Goal: Navigation & Orientation: Find specific page/section

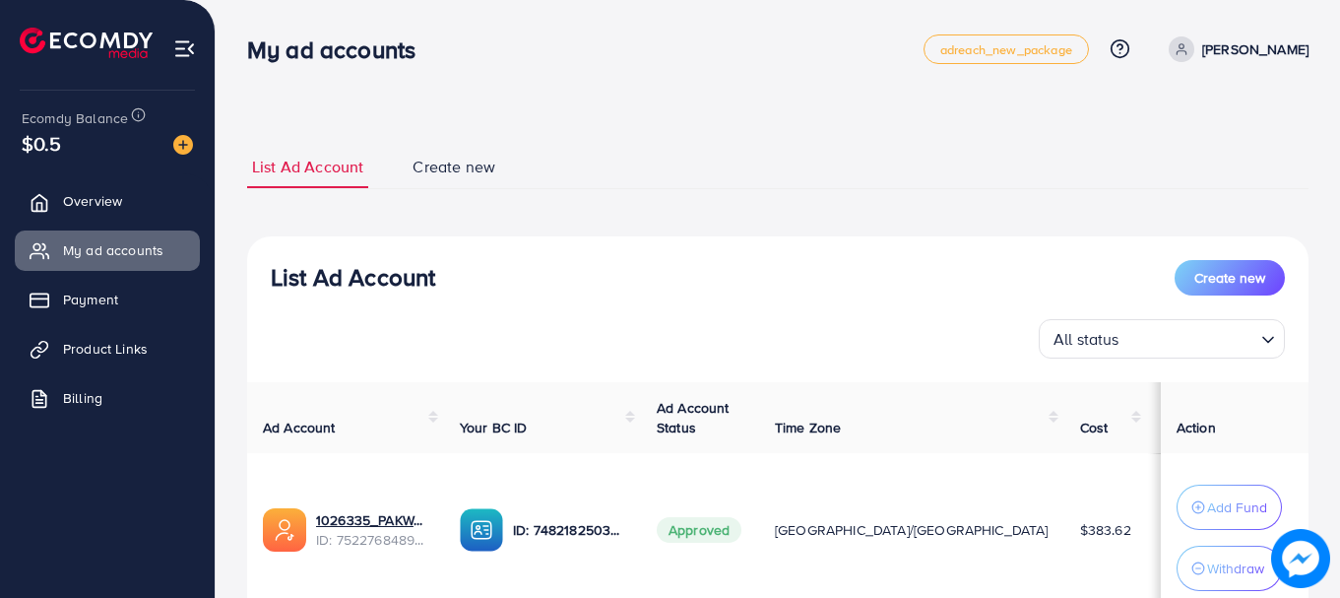
click at [110, 290] on span "Payment" at bounding box center [90, 300] width 55 height 20
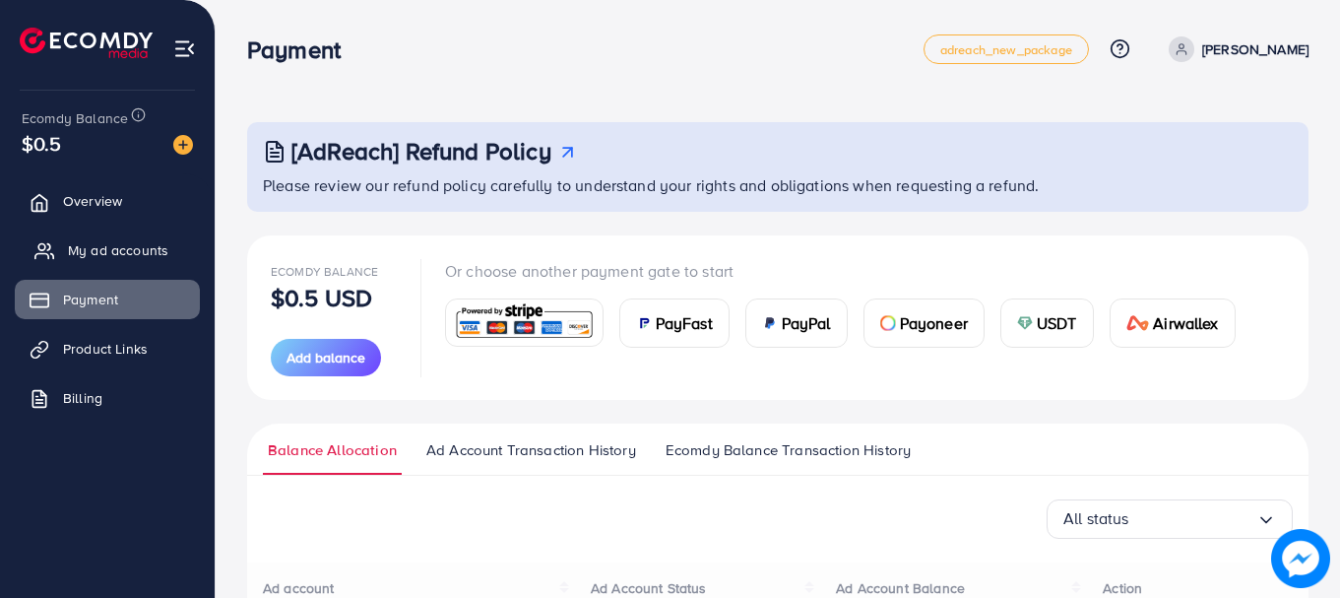
click at [141, 252] on span "My ad accounts" at bounding box center [118, 250] width 100 height 20
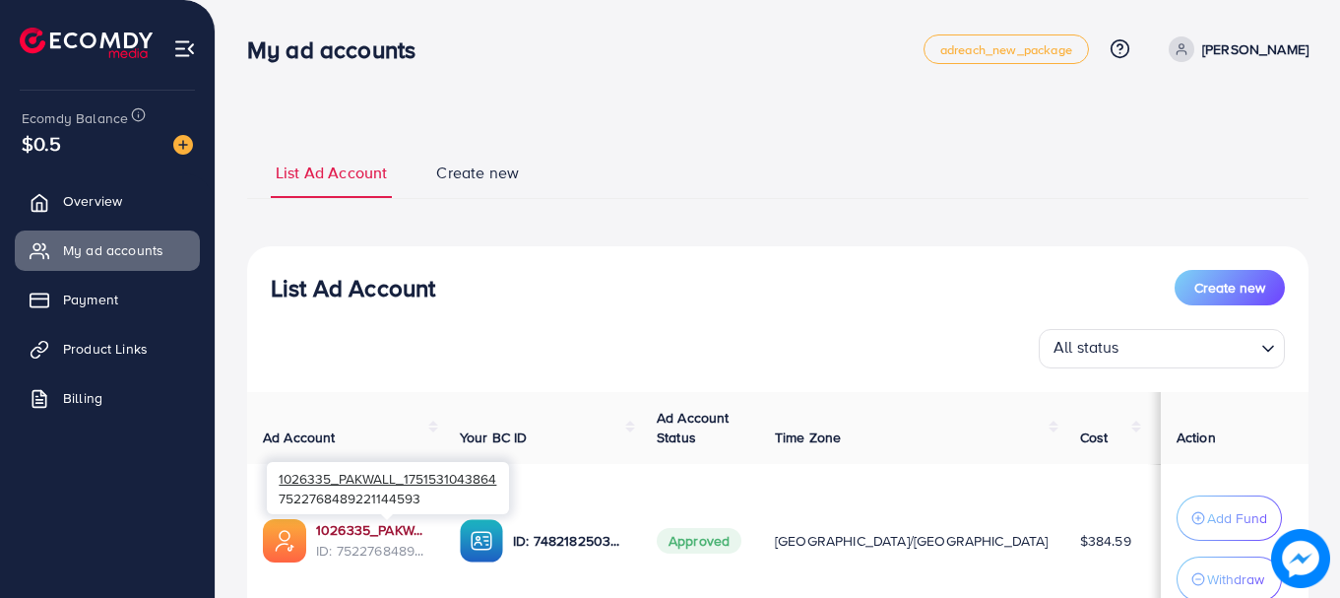
click at [420, 525] on link "1026335_PAKWALL_1751531043864" at bounding box center [372, 530] width 112 height 20
click at [116, 280] on link "Payment" at bounding box center [107, 299] width 185 height 39
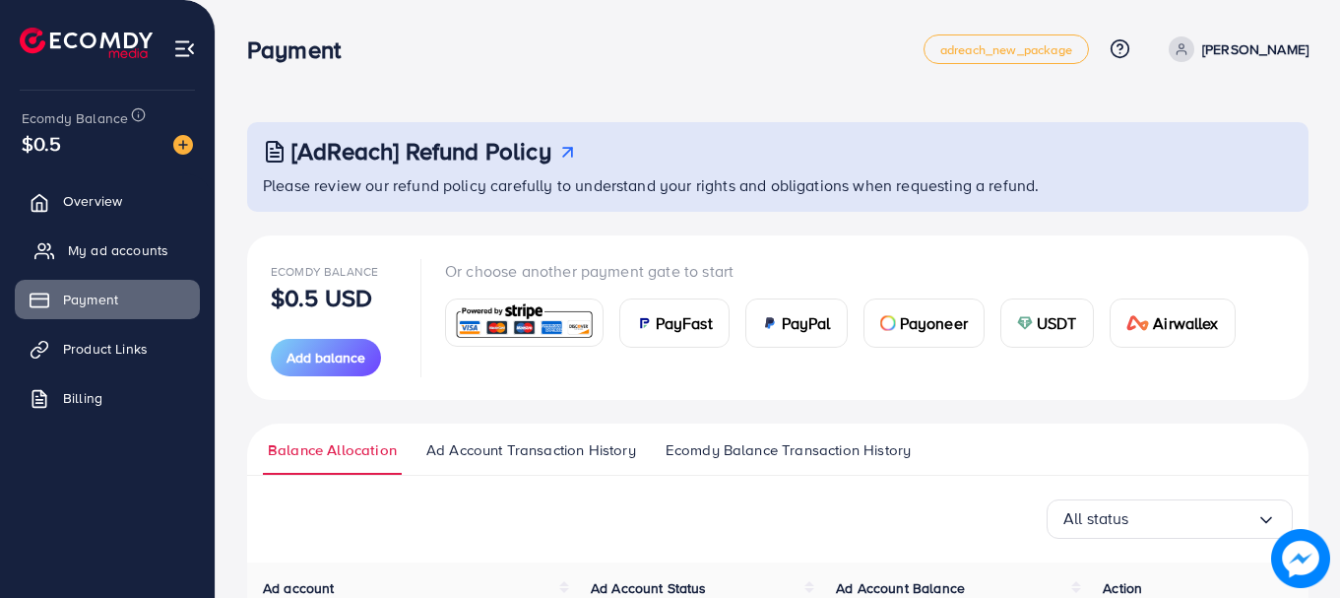
click at [122, 255] on span "My ad accounts" at bounding box center [118, 250] width 100 height 20
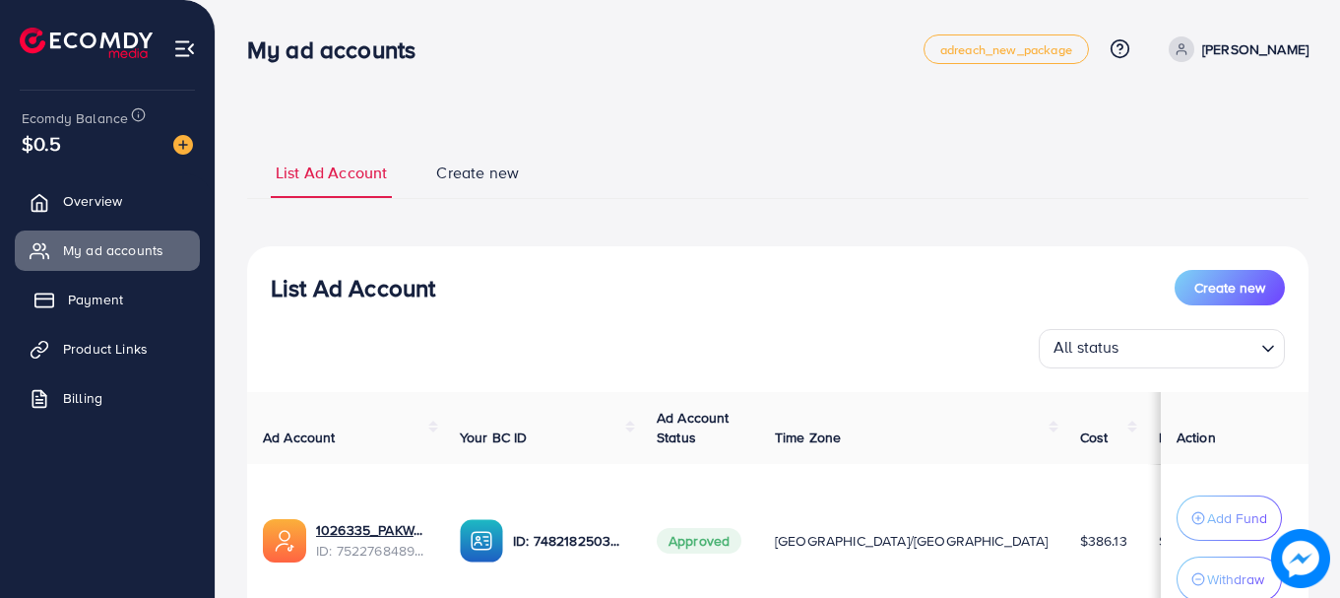
click at [142, 308] on link "Payment" at bounding box center [107, 299] width 185 height 39
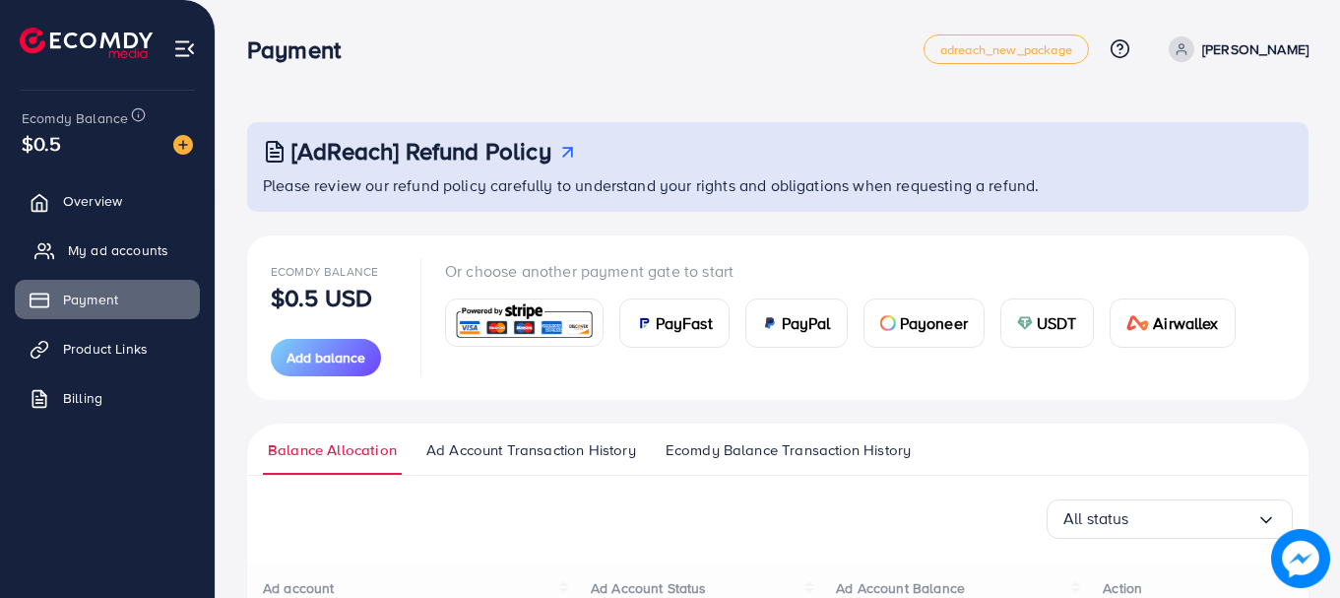
click at [123, 240] on span "My ad accounts" at bounding box center [118, 250] width 100 height 20
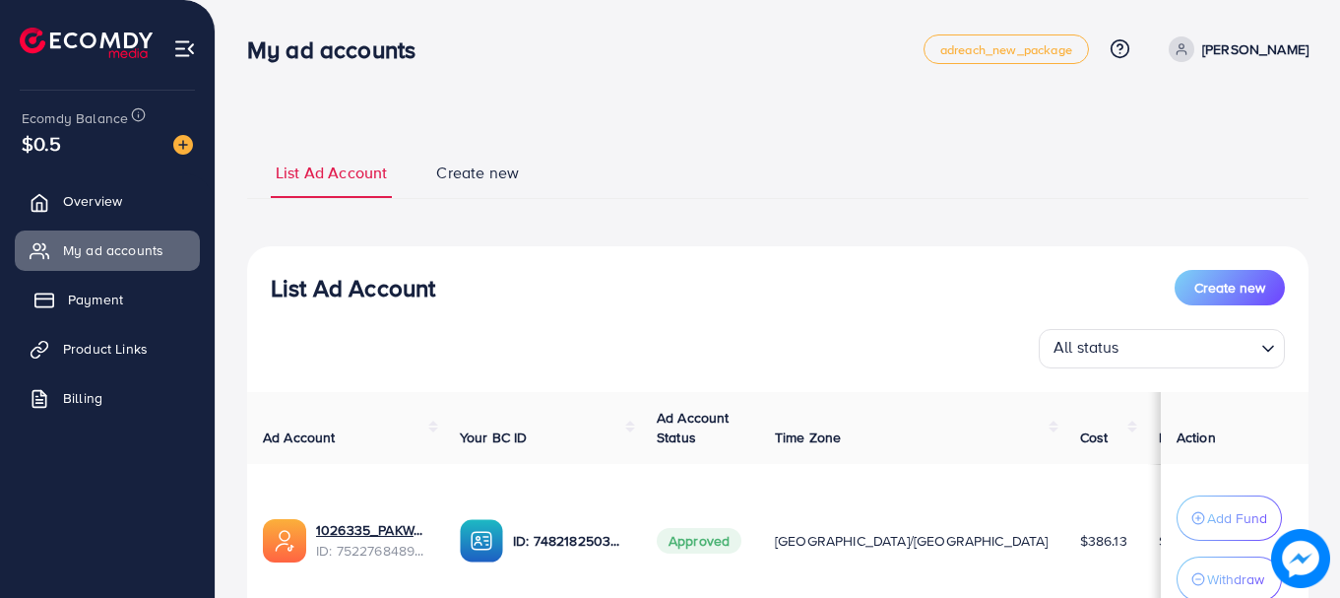
click at [111, 307] on span "Payment" at bounding box center [95, 300] width 55 height 20
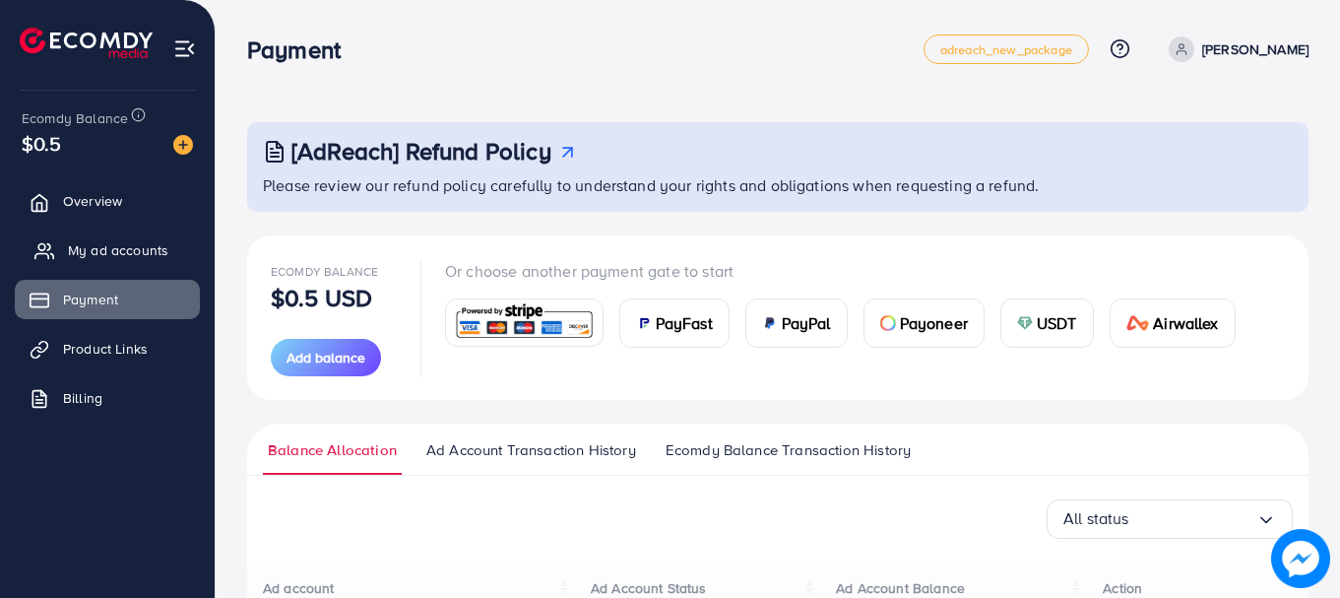
click at [141, 243] on span "My ad accounts" at bounding box center [118, 250] width 100 height 20
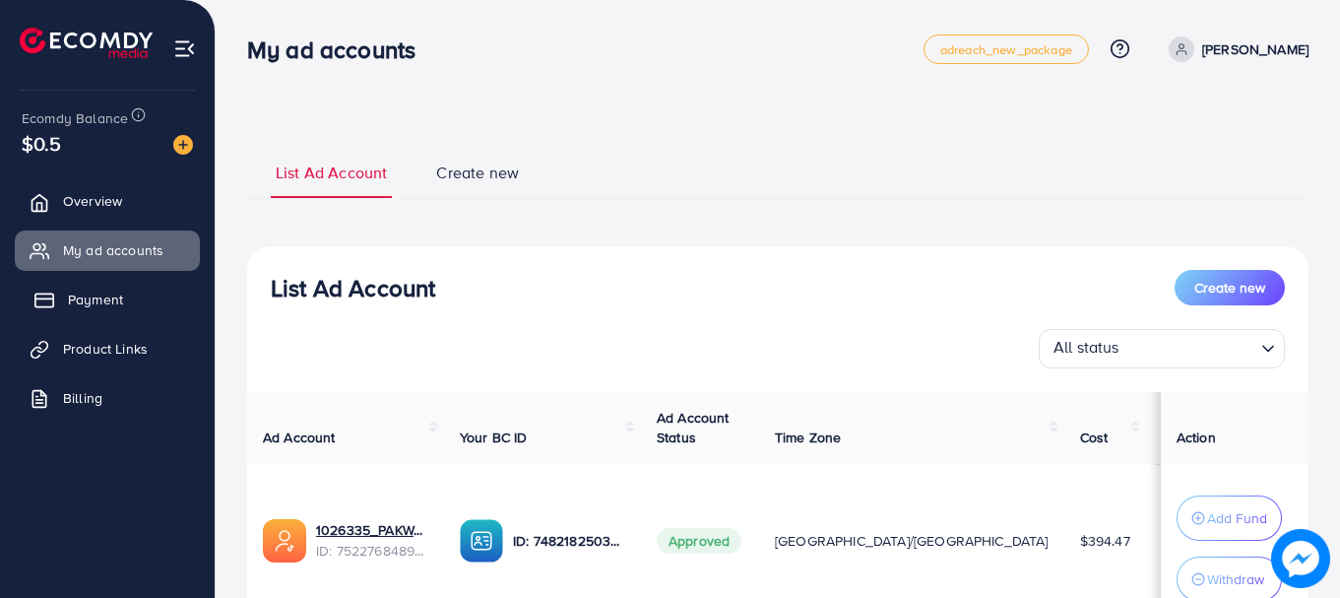
click at [73, 295] on span "Payment" at bounding box center [95, 300] width 55 height 20
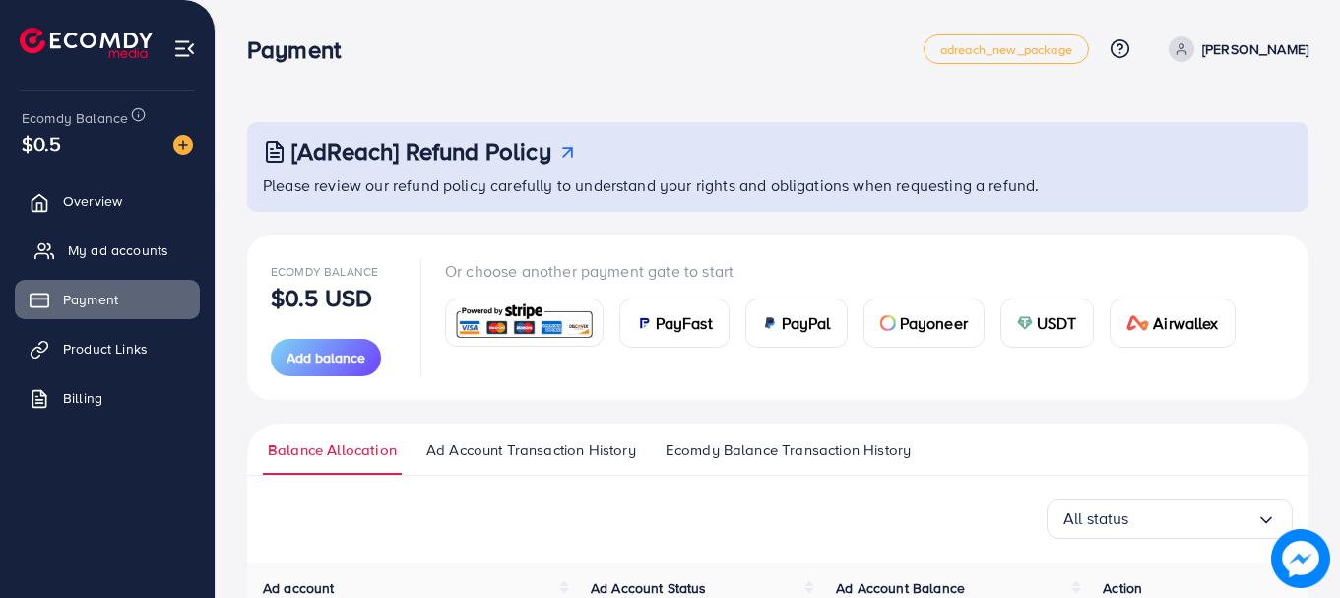
click at [109, 231] on link "My ad accounts" at bounding box center [107, 249] width 185 height 39
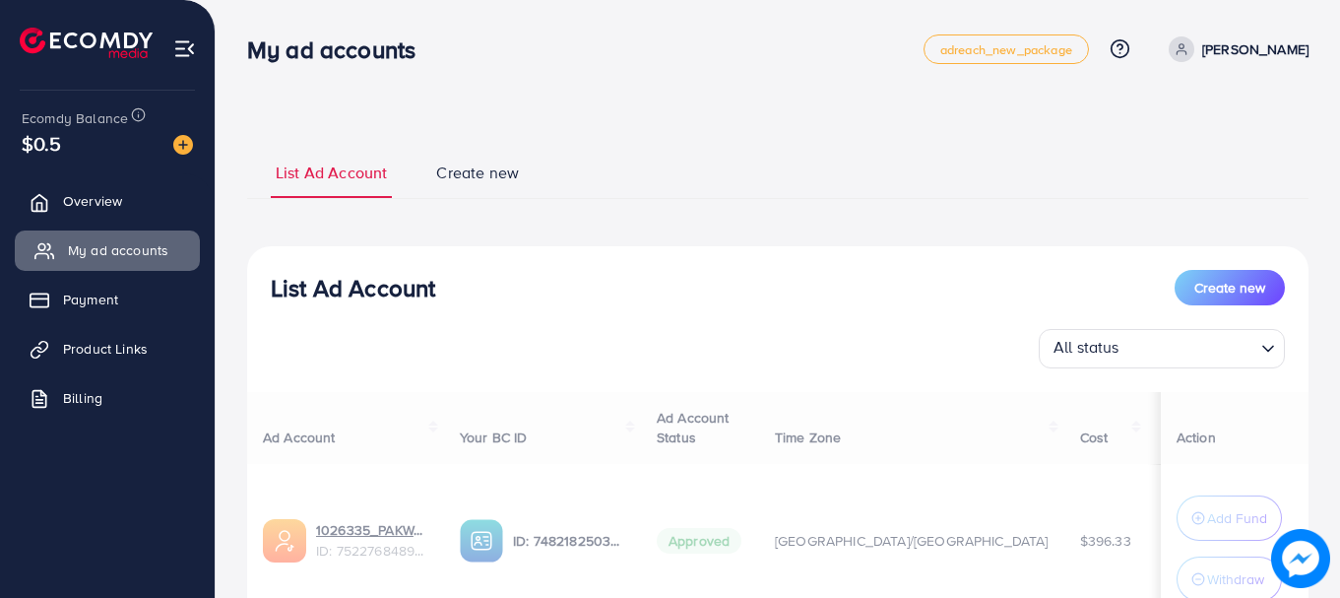
click at [105, 245] on span "My ad accounts" at bounding box center [118, 250] width 100 height 20
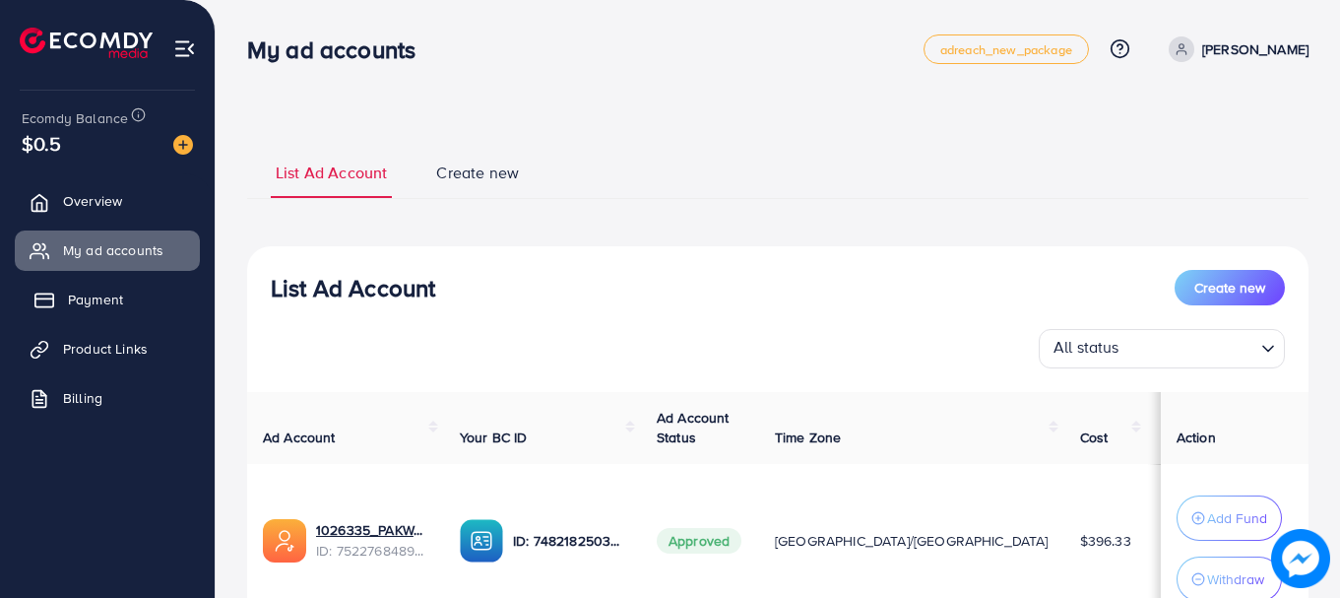
click at [111, 285] on link "Payment" at bounding box center [107, 299] width 185 height 39
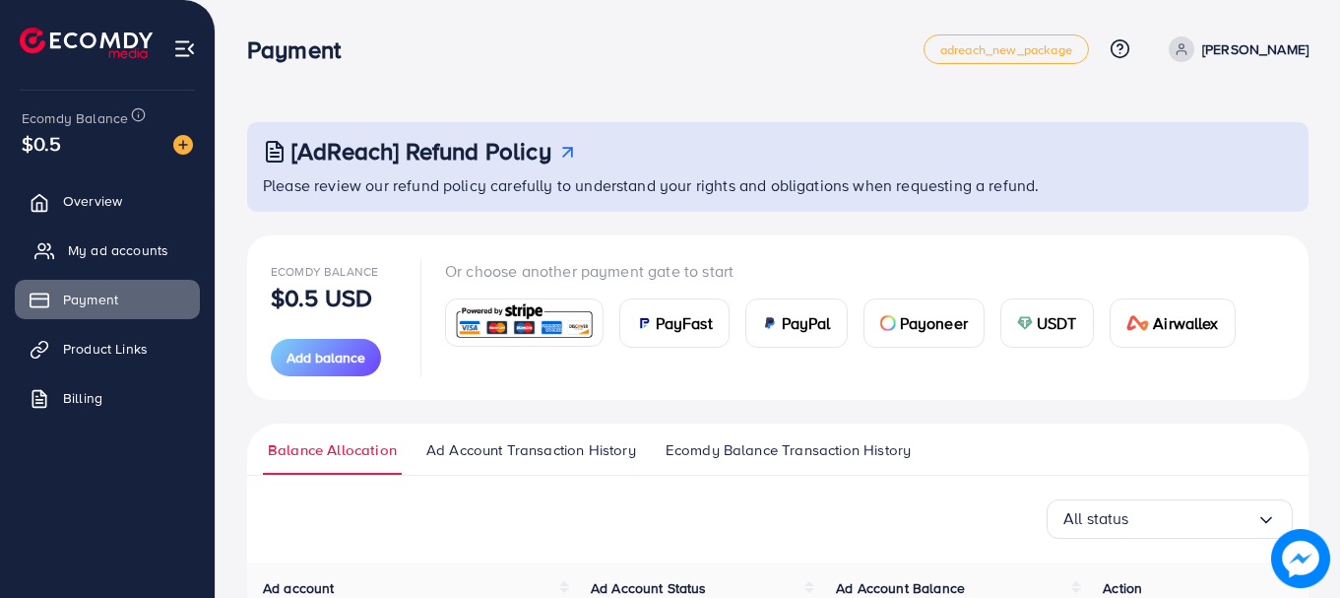
click at [121, 260] on span "My ad accounts" at bounding box center [118, 250] width 100 height 20
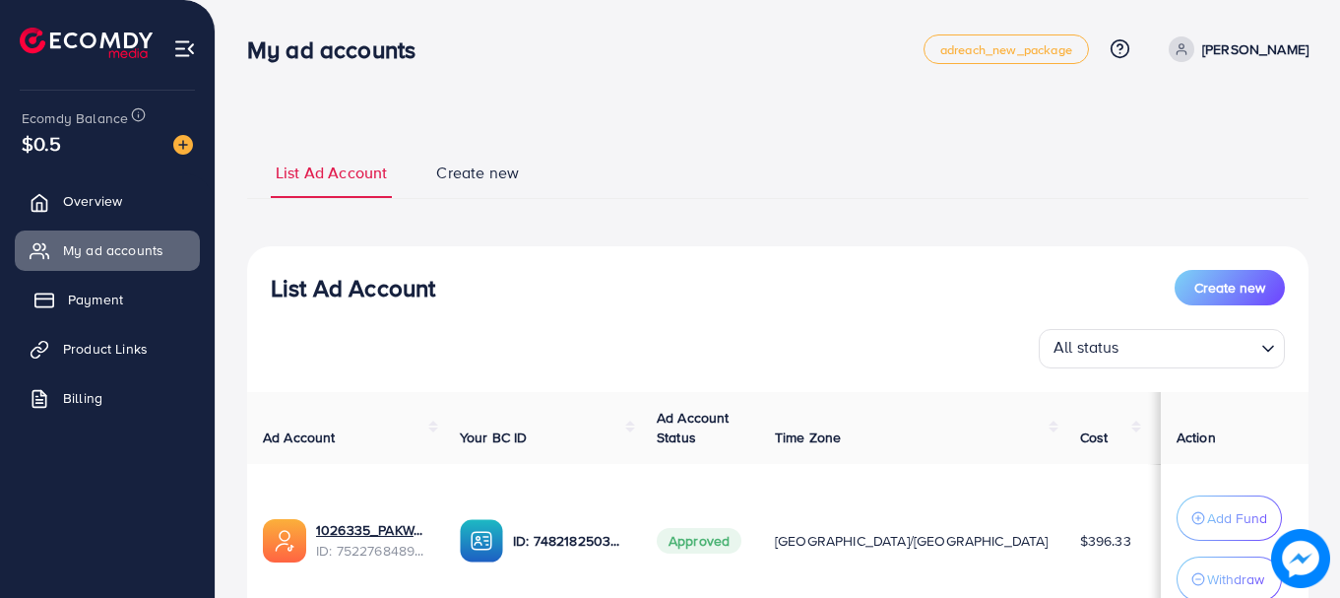
click at [123, 295] on link "Payment" at bounding box center [107, 299] width 185 height 39
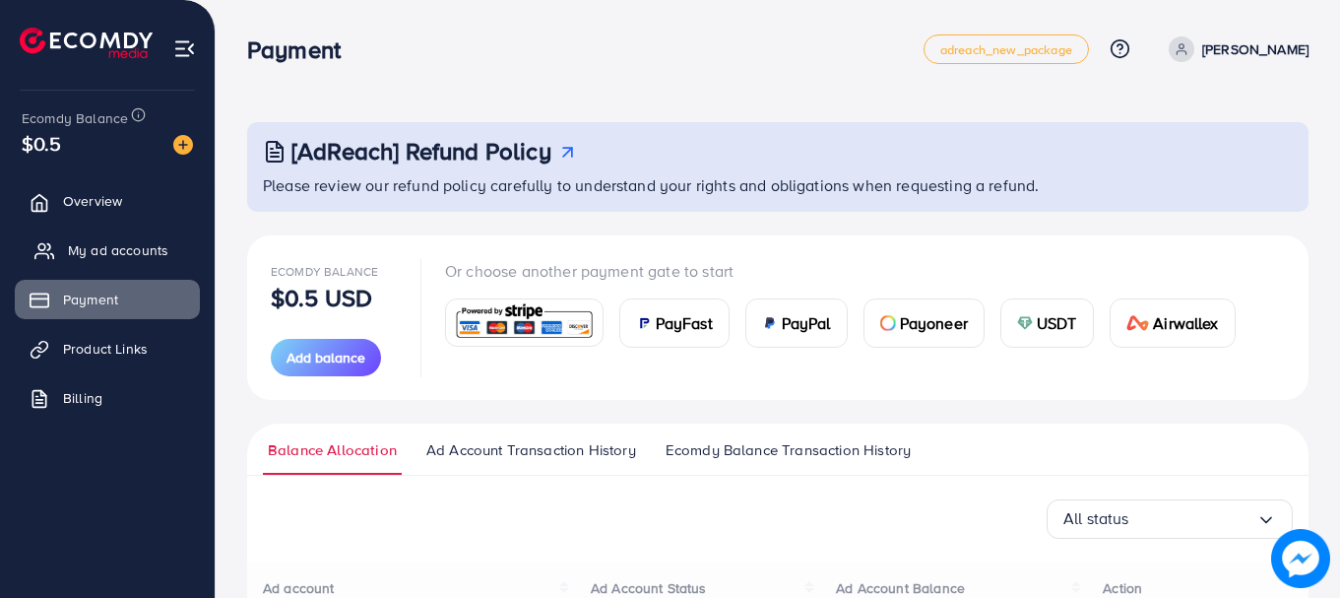
click at [131, 245] on span "My ad accounts" at bounding box center [118, 250] width 100 height 20
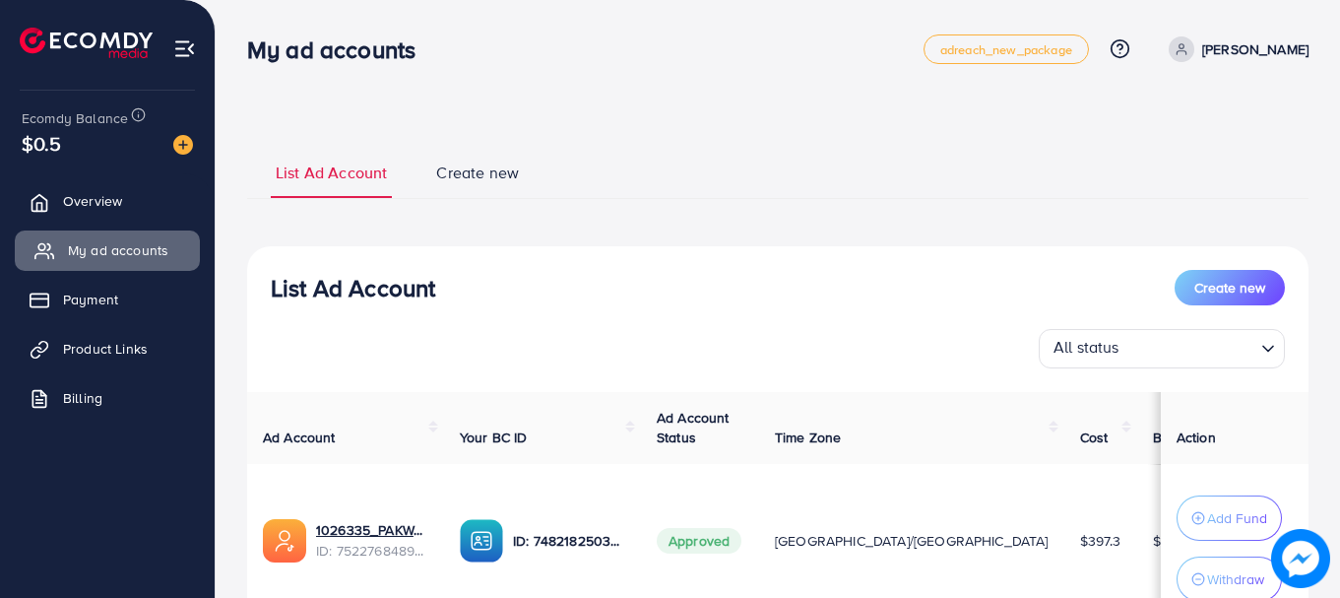
click at [105, 260] on span "My ad accounts" at bounding box center [118, 250] width 100 height 20
click at [103, 188] on link "Overview" at bounding box center [107, 200] width 185 height 39
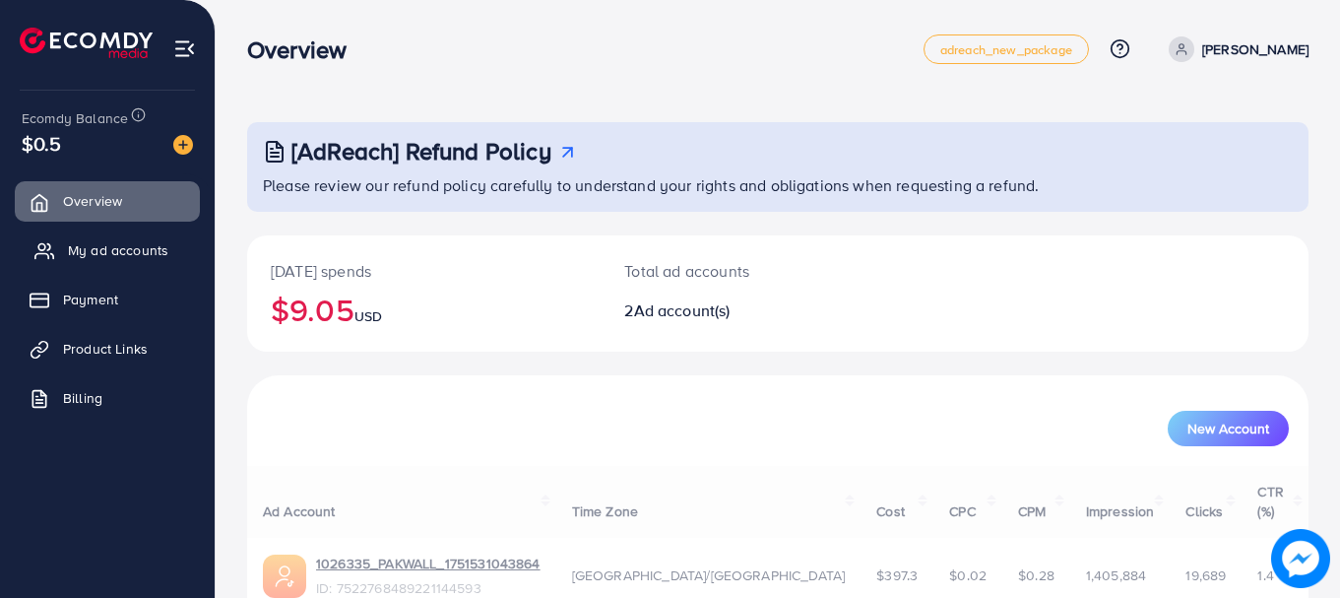
click at [107, 243] on span "My ad accounts" at bounding box center [118, 250] width 100 height 20
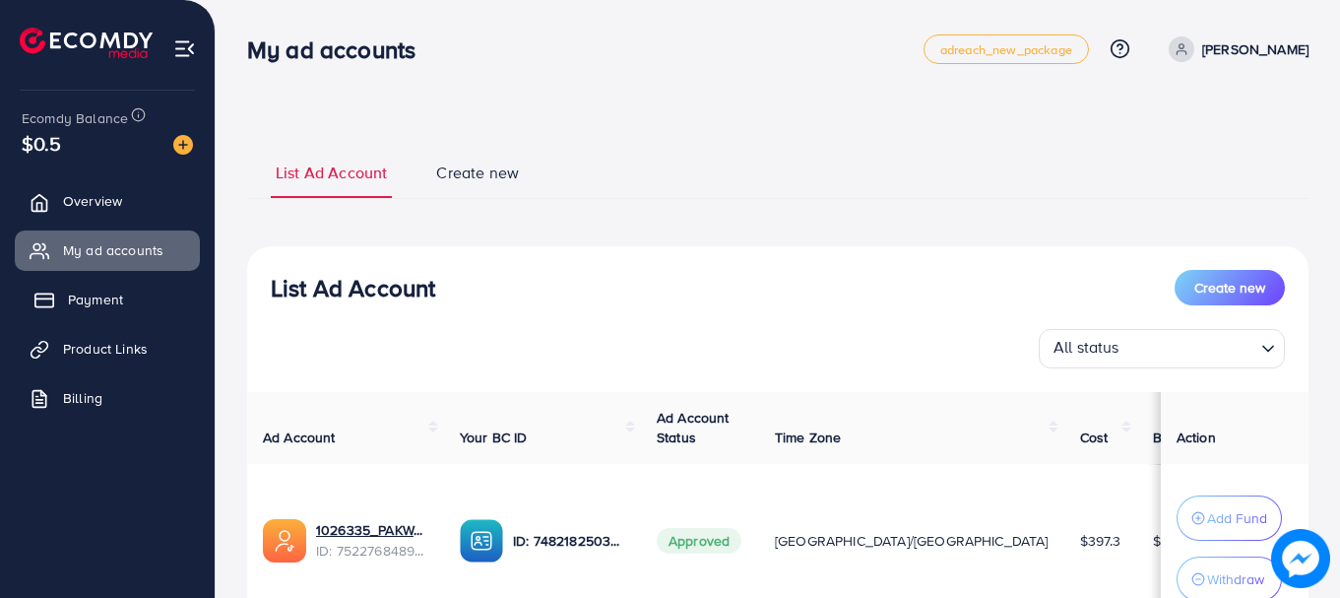
click at [129, 286] on link "Payment" at bounding box center [107, 299] width 185 height 39
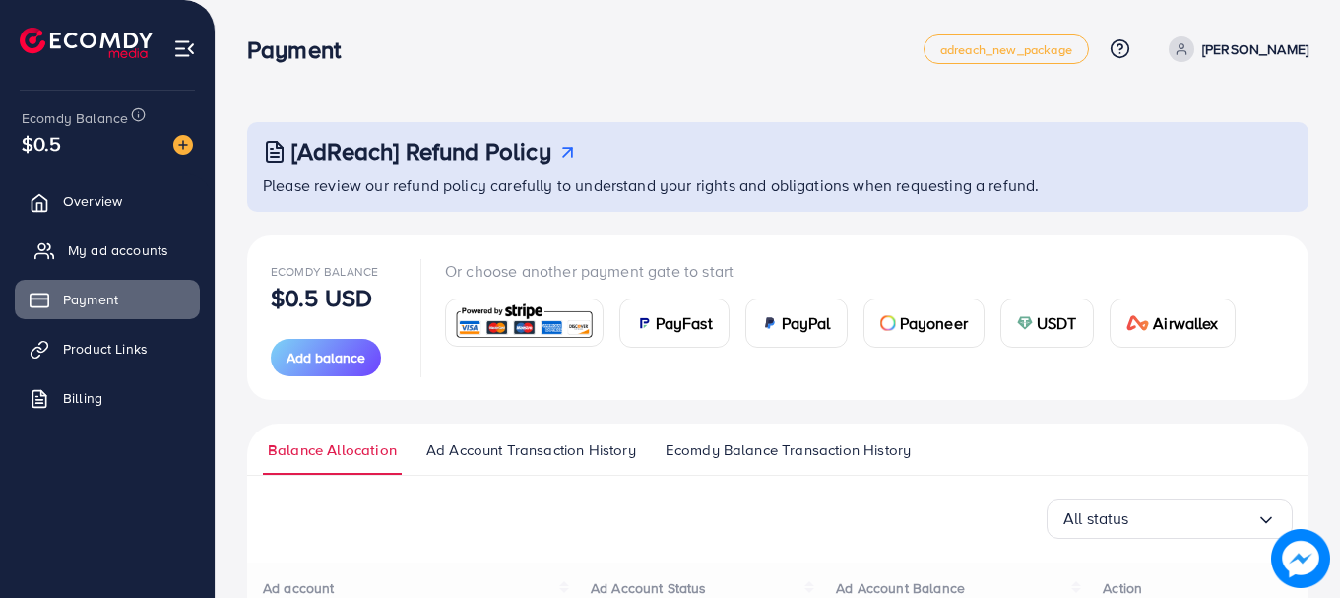
click at [118, 247] on span "My ad accounts" at bounding box center [118, 250] width 100 height 20
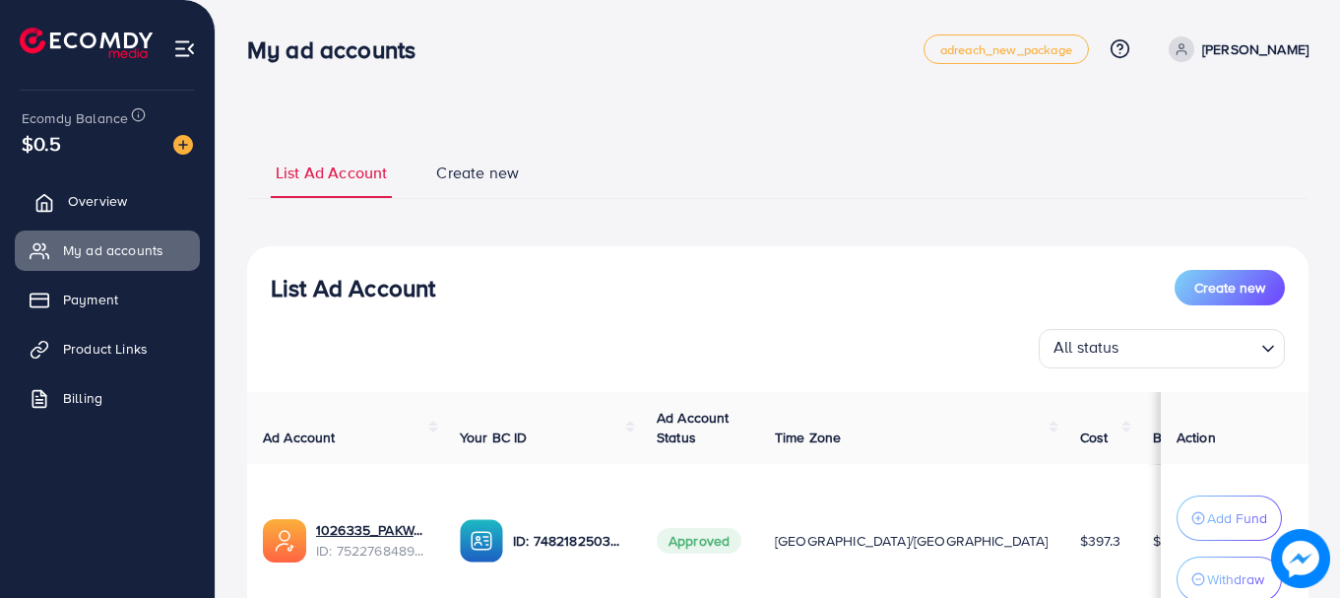
click at [119, 204] on span "Overview" at bounding box center [97, 201] width 59 height 20
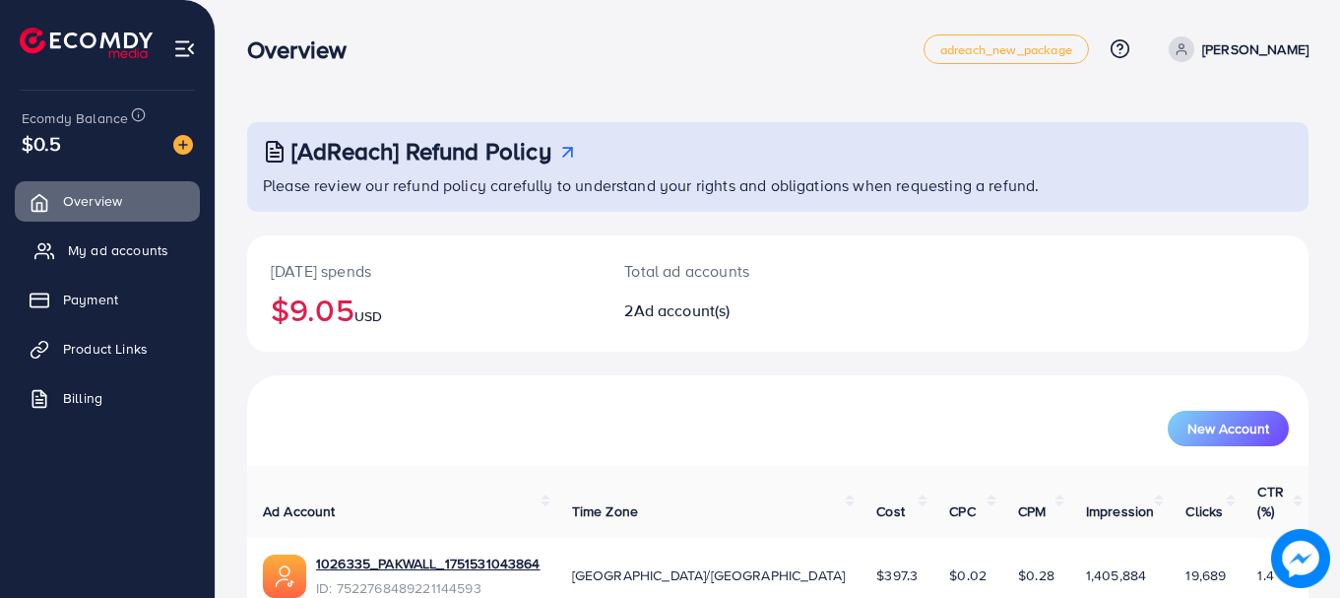
click at [117, 235] on link "My ad accounts" at bounding box center [107, 249] width 185 height 39
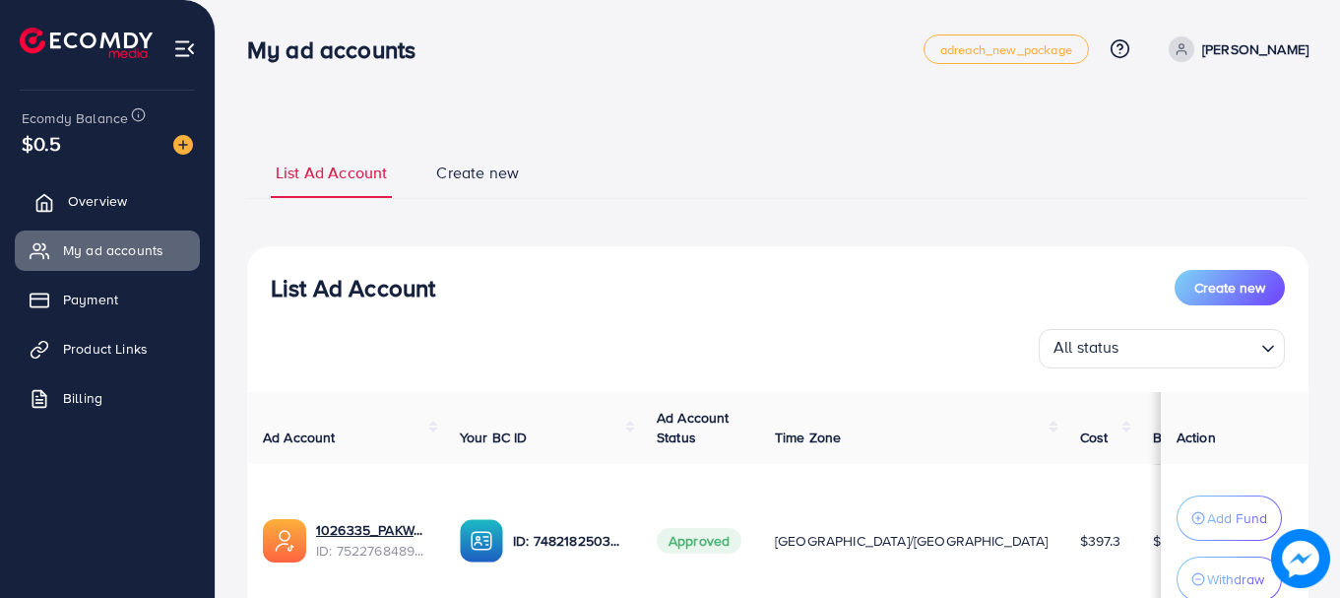
click at [74, 207] on span "Overview" at bounding box center [97, 201] width 59 height 20
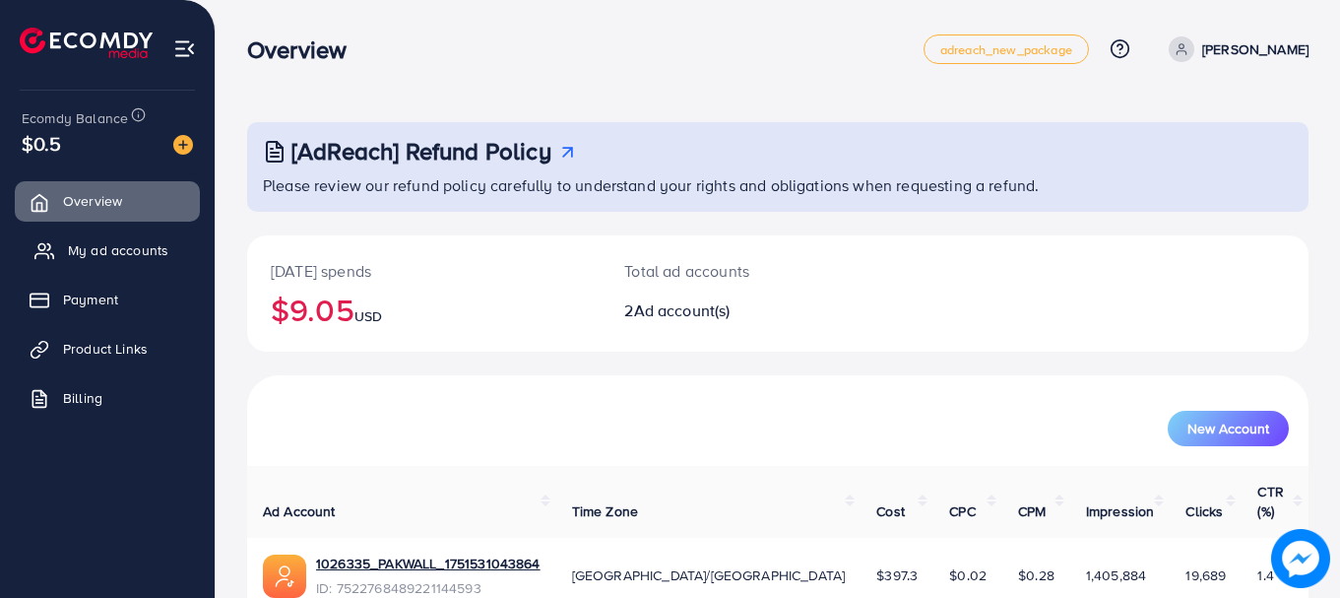
click at [80, 264] on link "My ad accounts" at bounding box center [107, 249] width 185 height 39
